Goal: Information Seeking & Learning: Learn about a topic

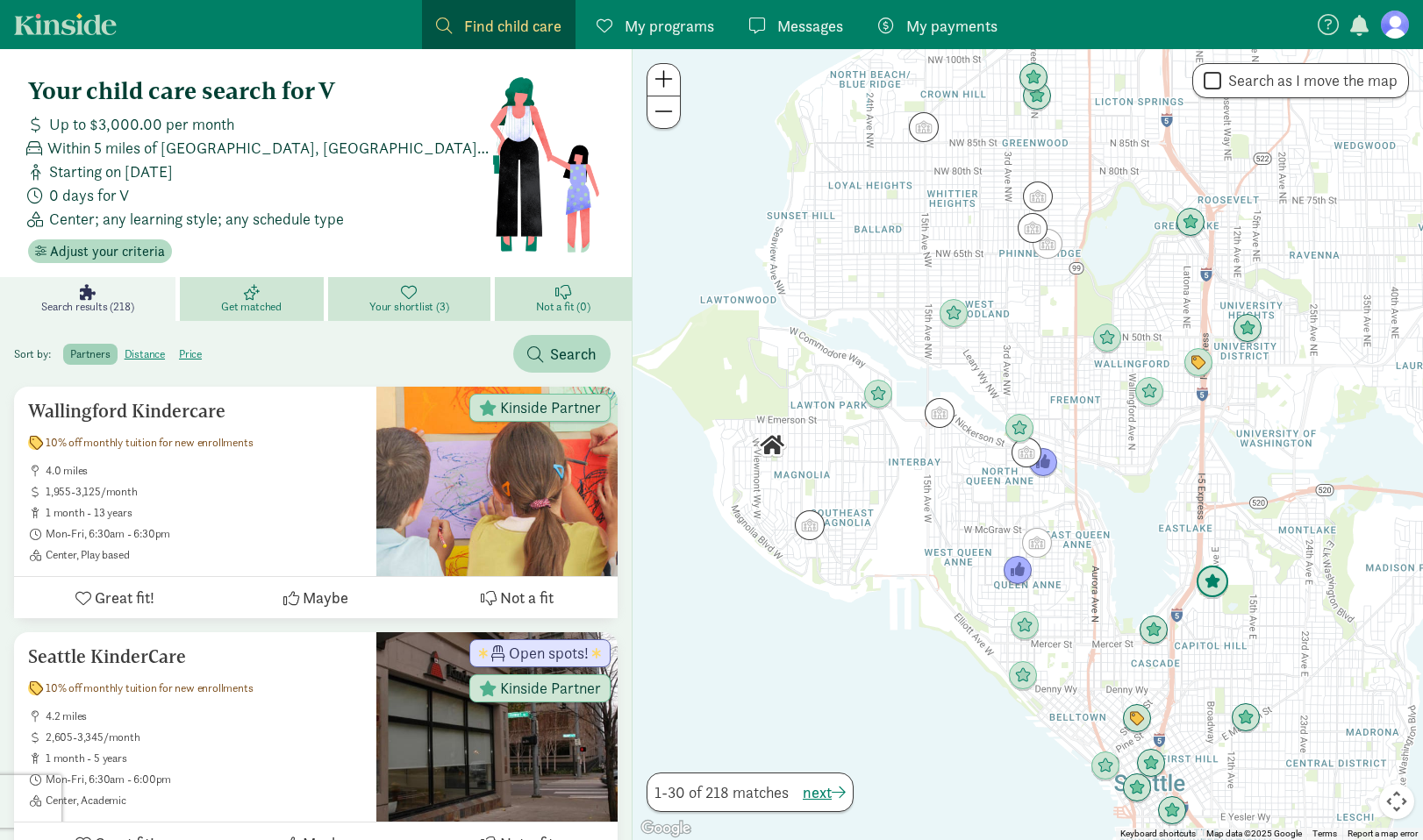
click at [1209, 590] on img "Click to see details" at bounding box center [1212, 581] width 33 height 33
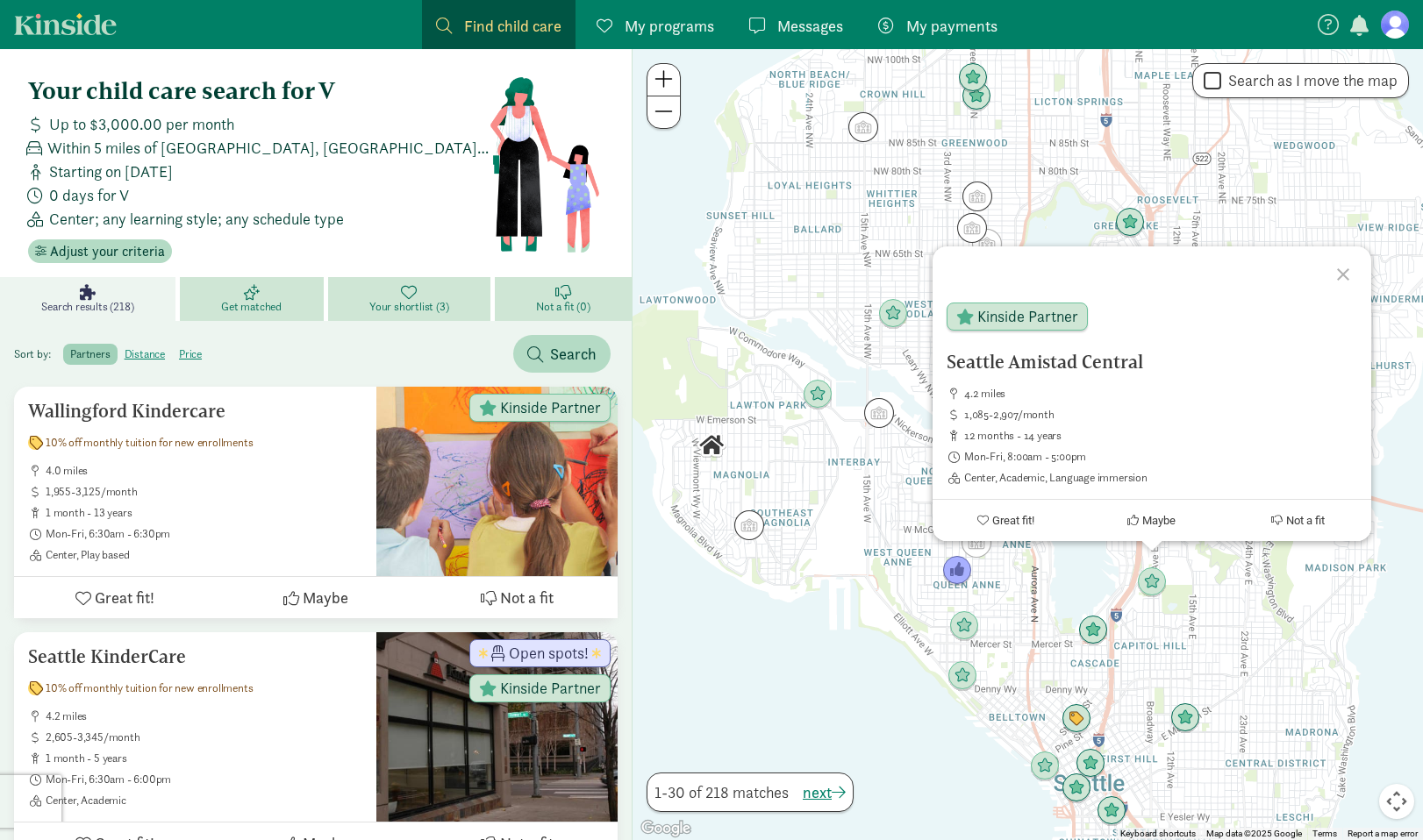
click at [1205, 626] on div "Seattle [GEOGRAPHIC_DATA] 4.2 miles 1,085-2,907/month 12 months - 14 years Mon-…" at bounding box center [1028, 444] width 790 height 791
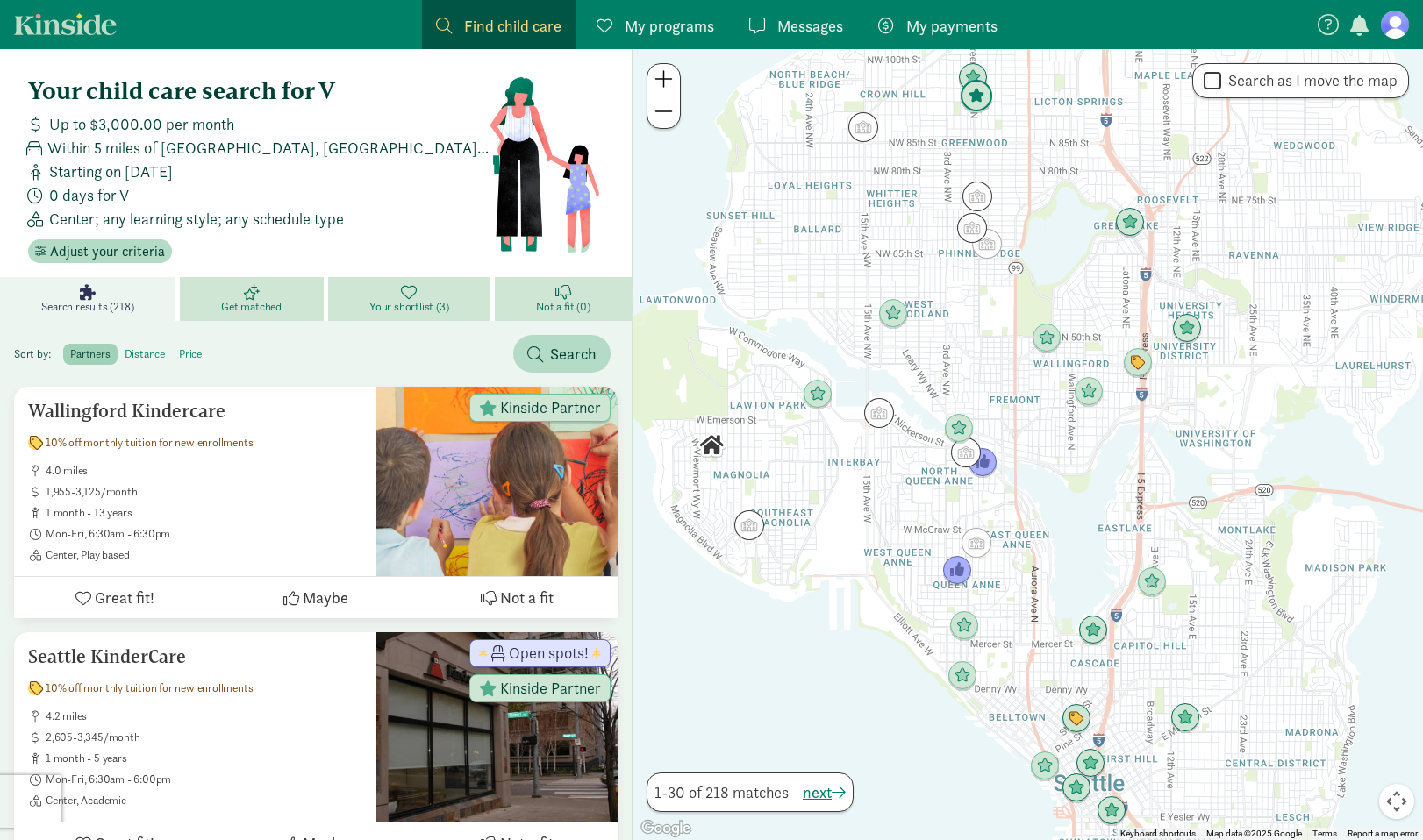
click at [982, 101] on img "Click to see details" at bounding box center [976, 95] width 33 height 33
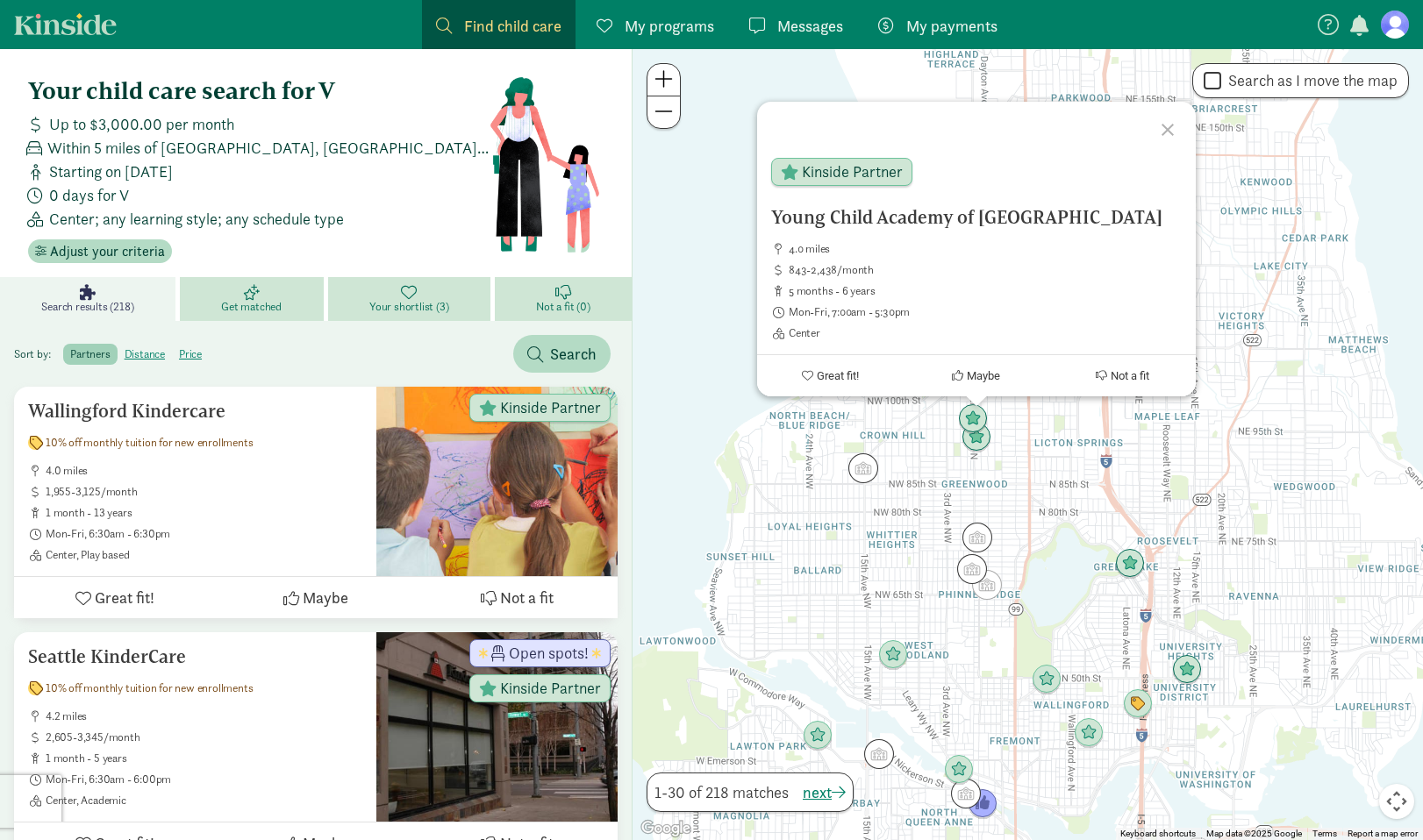
click at [833, 617] on div "Young Child Academy of Seattle 4.0 miles 843-2,438/month 5 months - 6 years Mon…" at bounding box center [1028, 444] width 790 height 791
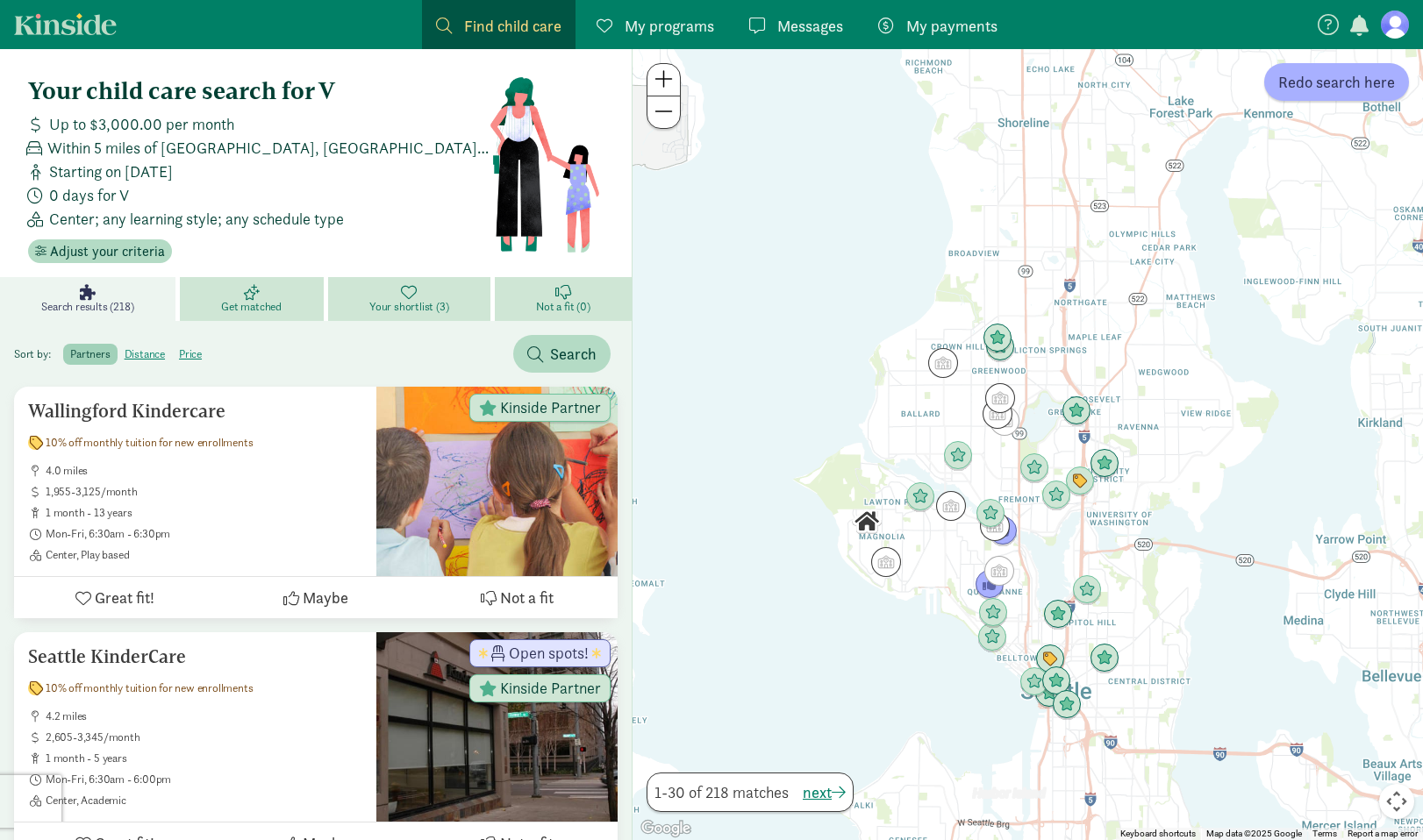
drag, startPoint x: 842, startPoint y: 595, endPoint x: 925, endPoint y: 441, distance: 174.9
click at [925, 441] on div at bounding box center [1028, 444] width 790 height 791
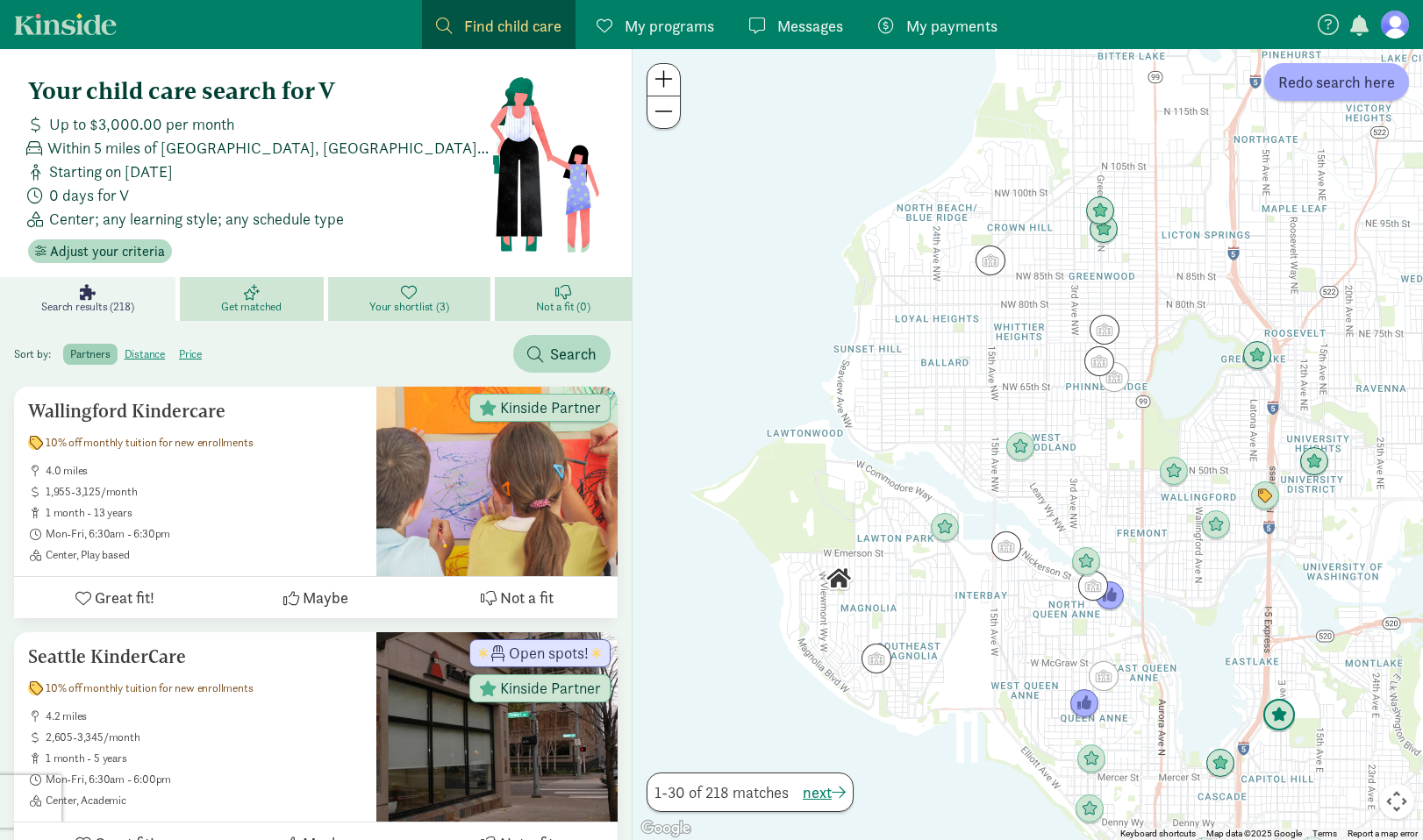
click at [1273, 706] on img "Click to see details" at bounding box center [1278, 715] width 33 height 33
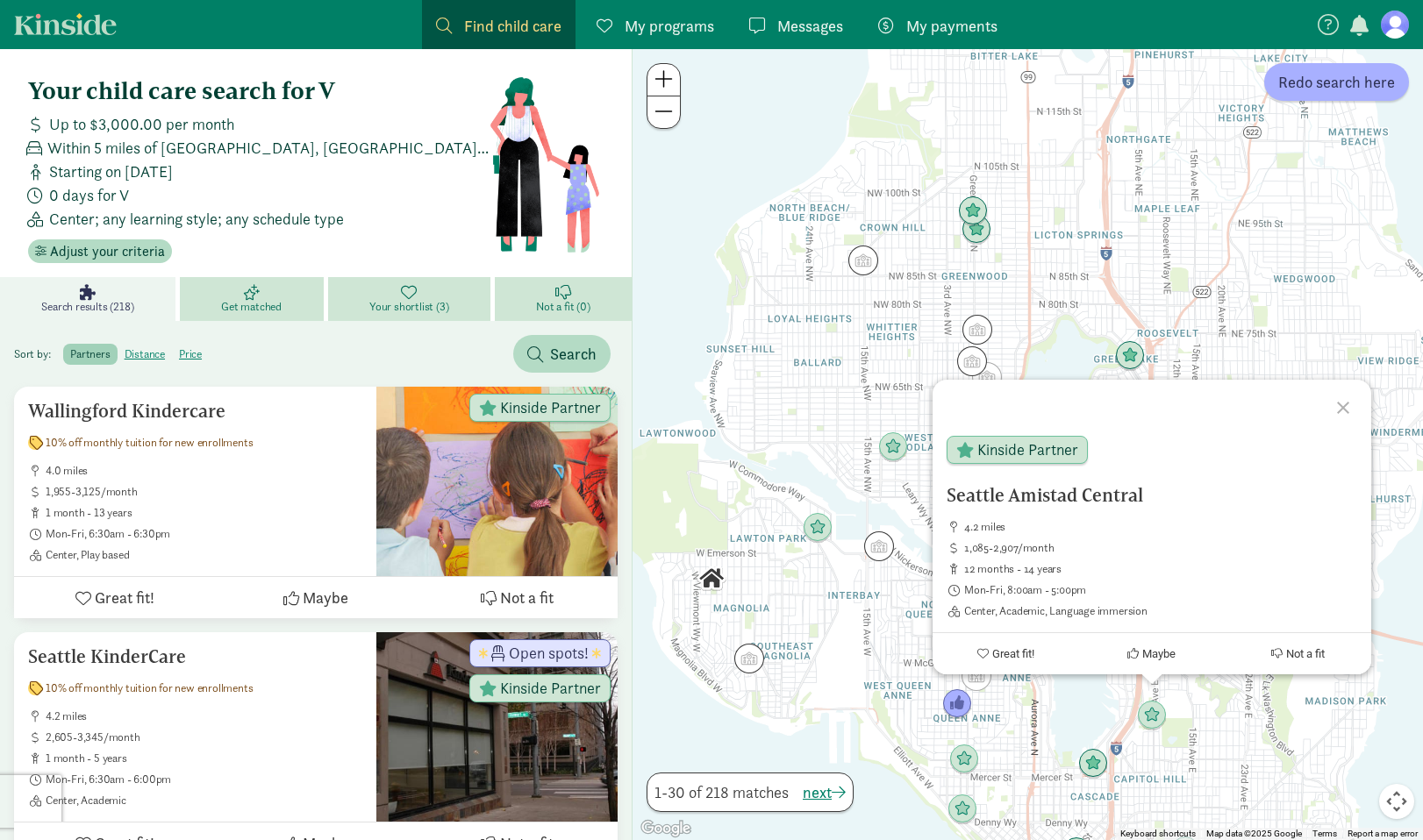
click at [1221, 770] on div "Seattle [GEOGRAPHIC_DATA] 4.2 miles 1,085-2,907/month 12 months - 14 years Mon-…" at bounding box center [1028, 444] width 790 height 791
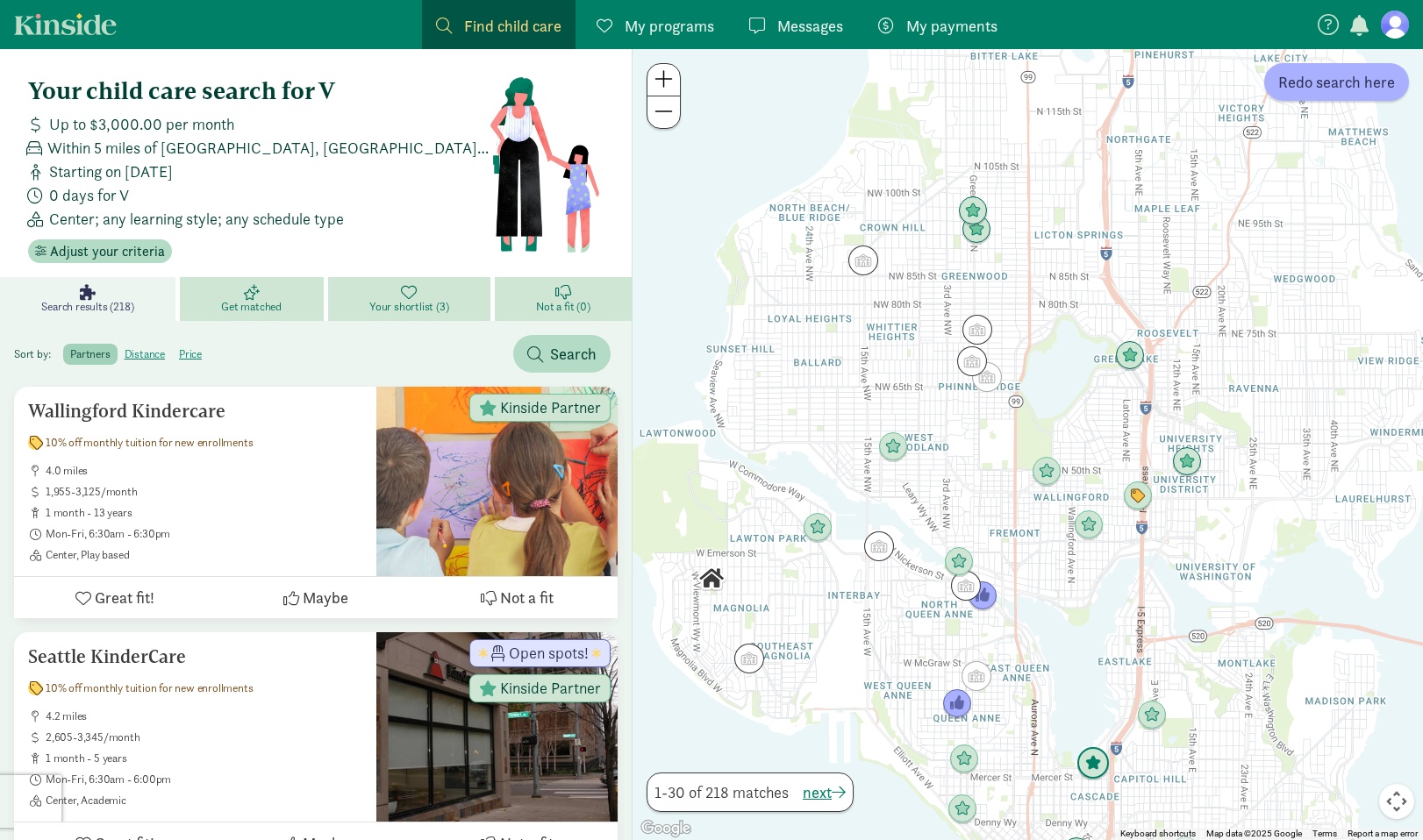
click at [1093, 765] on img "Click to see details" at bounding box center [1092, 763] width 33 height 33
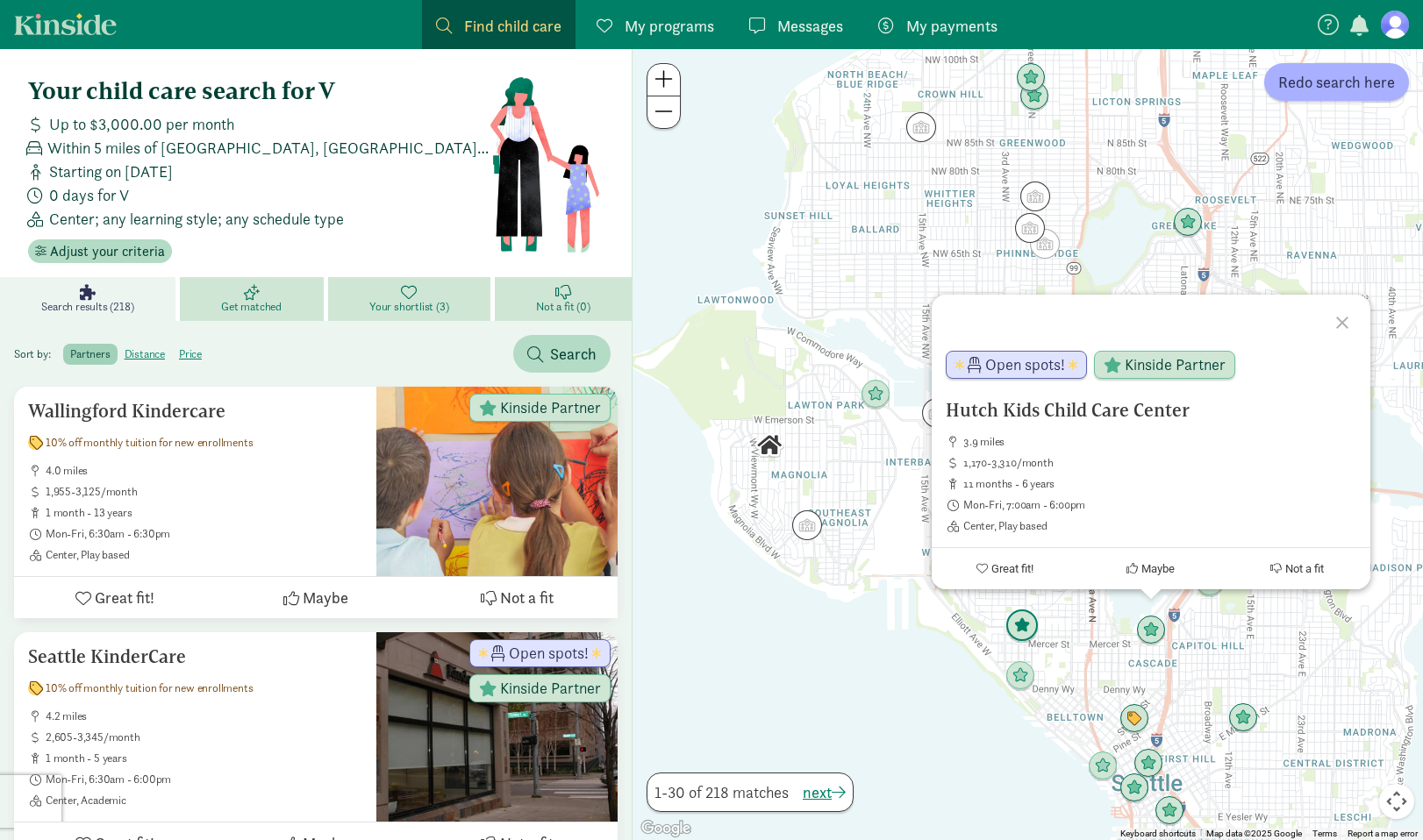
click at [1027, 624] on img "Click to see details" at bounding box center [1022, 625] width 33 height 33
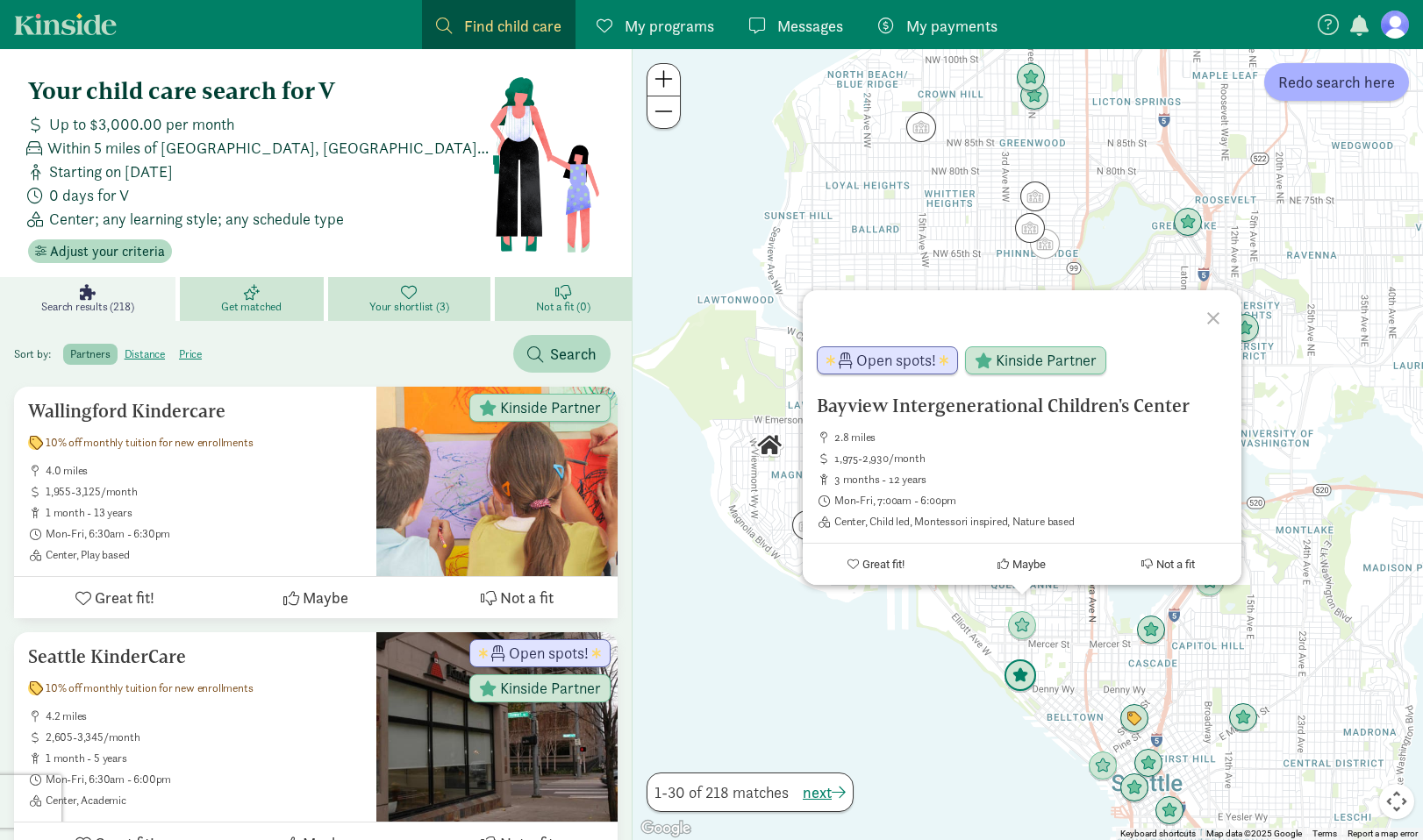
click at [1015, 671] on img "Click to see details" at bounding box center [1020, 675] width 33 height 33
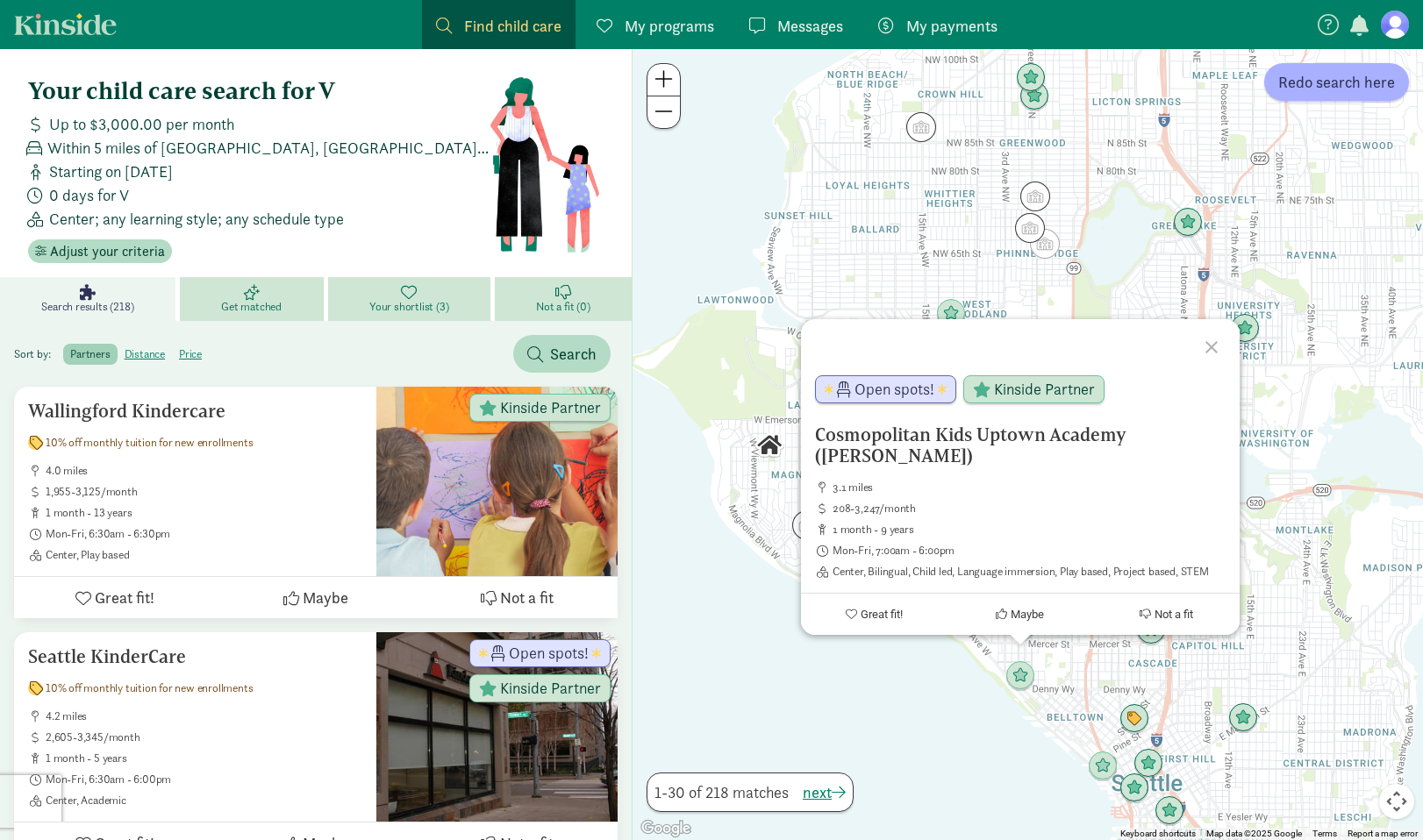
click at [942, 688] on div "To navigate, press the arrow keys. Cosmopolitan Kids [GEOGRAPHIC_DATA] ([PERSON…" at bounding box center [1028, 444] width 790 height 791
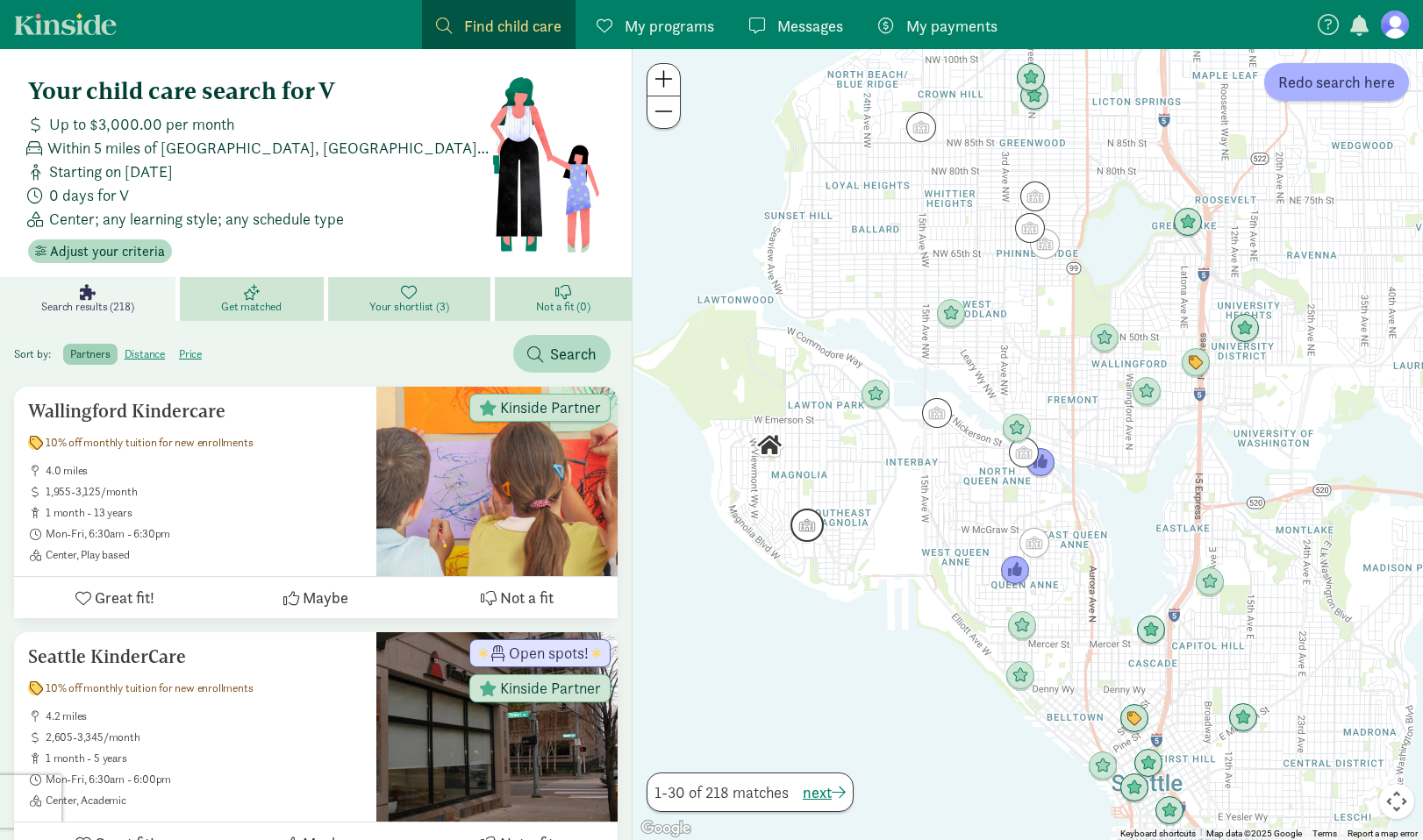
click at [796, 533] on img "Click to see details" at bounding box center [807, 524] width 33 height 33
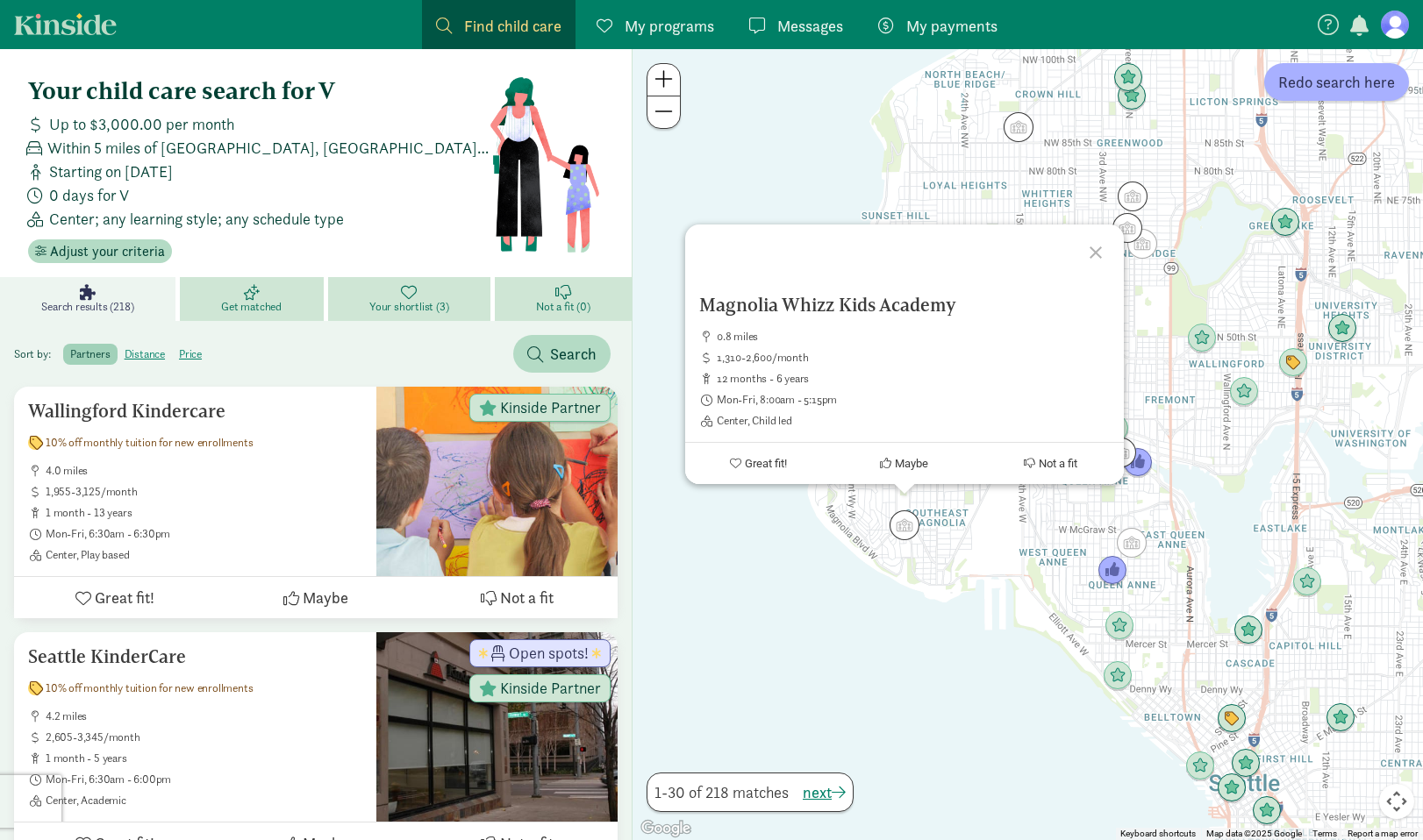
click at [949, 557] on div "Magnolia Whizz Kids Academy 0.8 miles 1,310-2,600/month 12 months - 6 years Mon…" at bounding box center [1028, 444] width 790 height 791
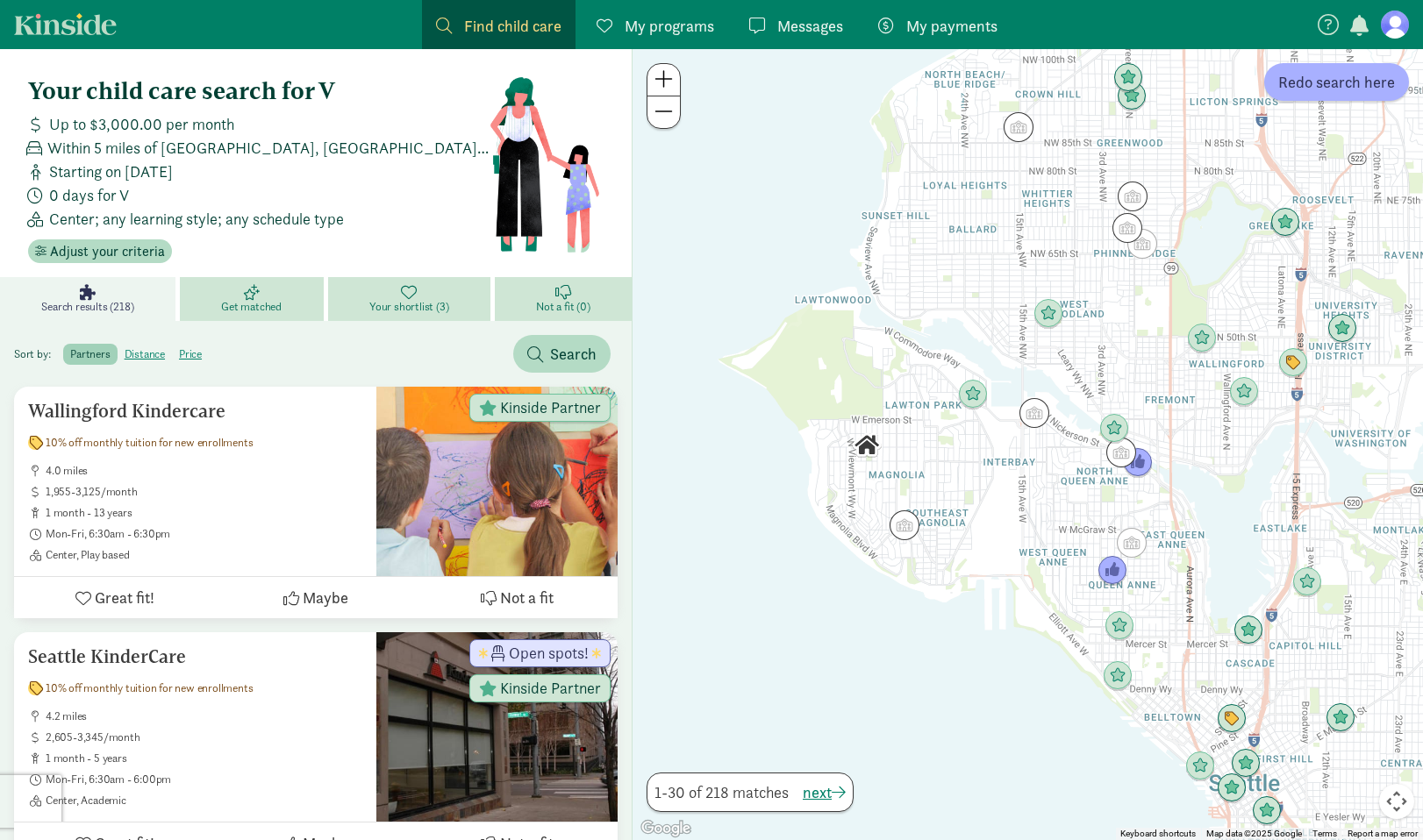
click at [970, 409] on div at bounding box center [1028, 444] width 790 height 791
click at [972, 395] on img "Click to see details" at bounding box center [972, 394] width 33 height 33
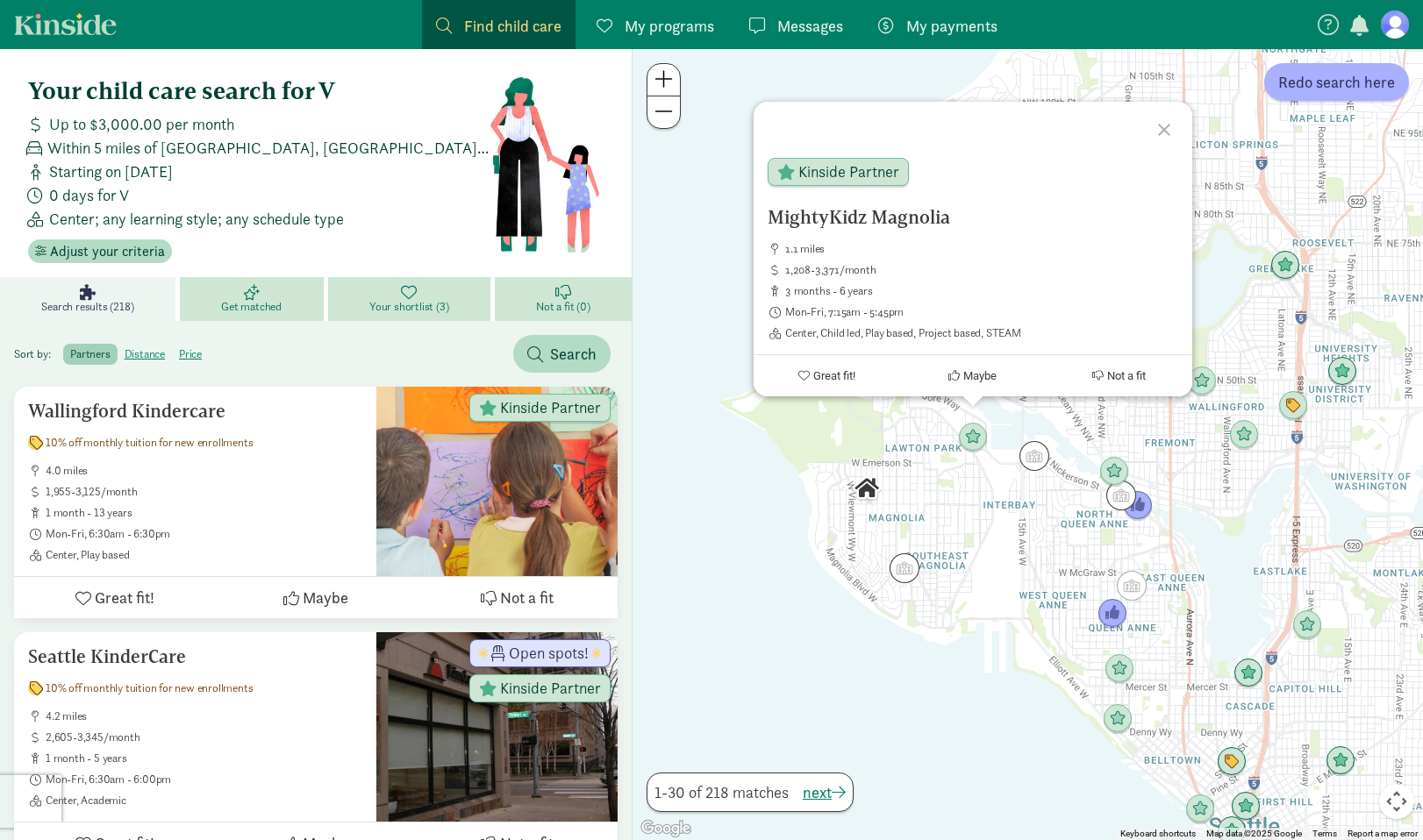
click at [991, 523] on div "MightyKidz Magnolia 1.1 miles 1,208-3,371/month 3 months - 6 years Mon-Fri, 7:1…" at bounding box center [1028, 444] width 790 height 791
